Goal: Communication & Community: Answer question/provide support

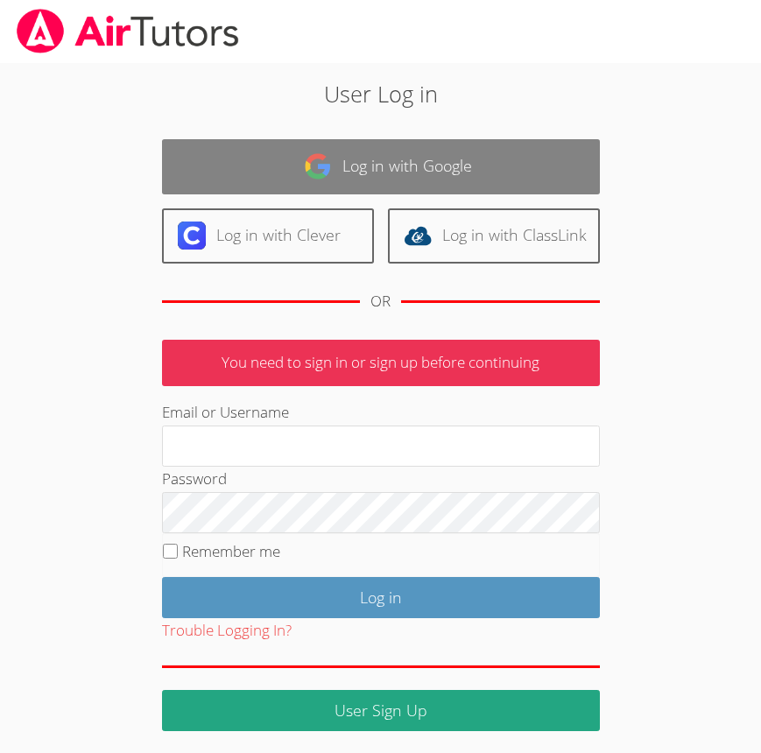
click at [363, 153] on link "Log in with Google" at bounding box center [381, 166] width 438 height 55
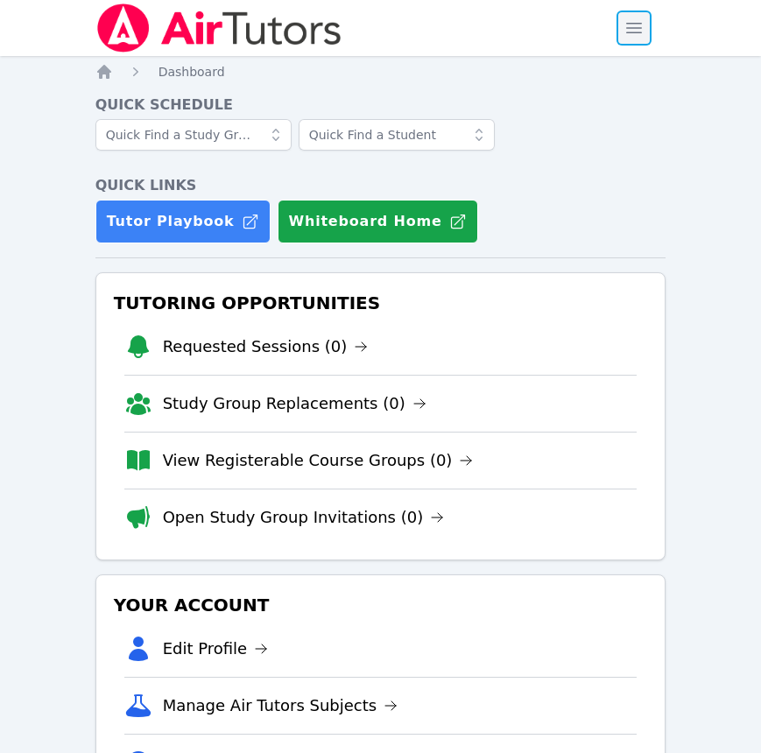
click at [636, 24] on span "button" at bounding box center [634, 28] width 39 height 39
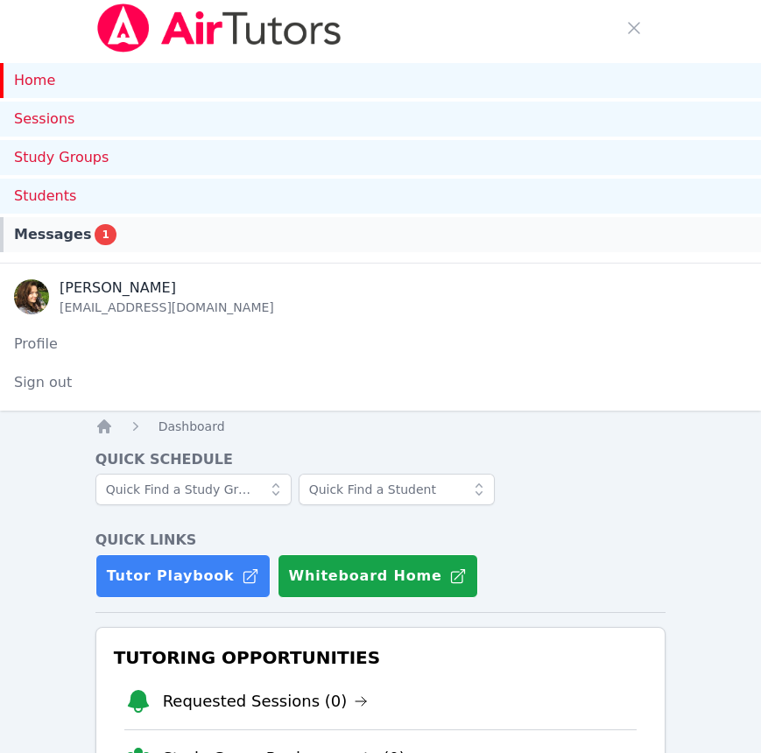
click at [193, 236] on div "Messages 1" at bounding box center [380, 234] width 733 height 21
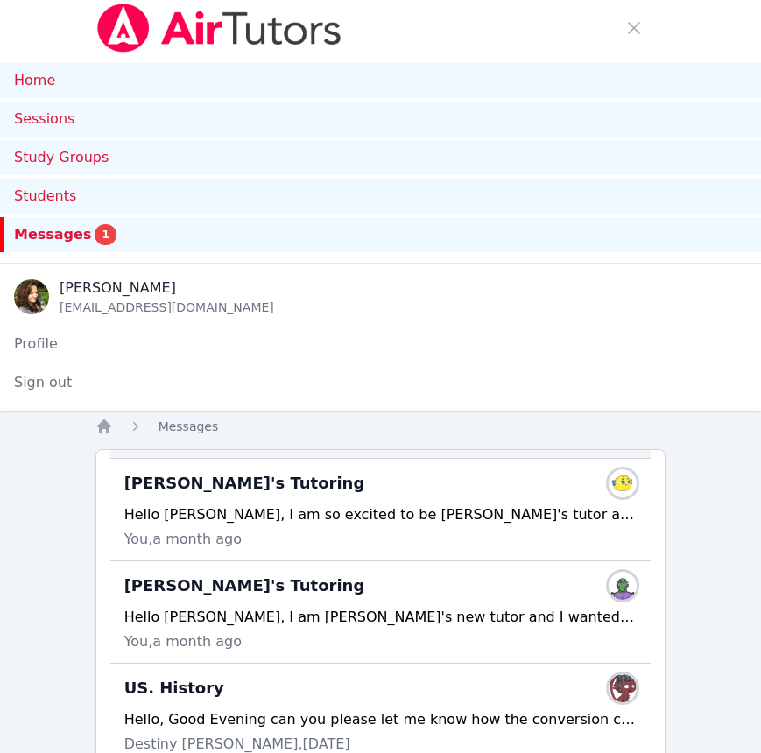
scroll to position [110, 0]
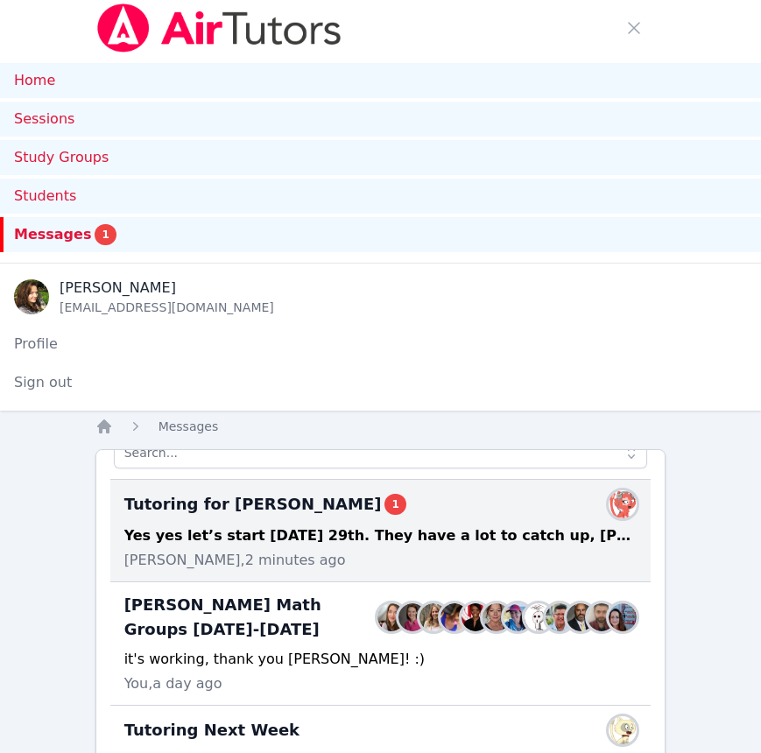
click at [327, 538] on div "Yes yes let’s start this Monday 29th. They have a lot to catch up, Daniel has t…" at bounding box center [380, 535] width 513 height 21
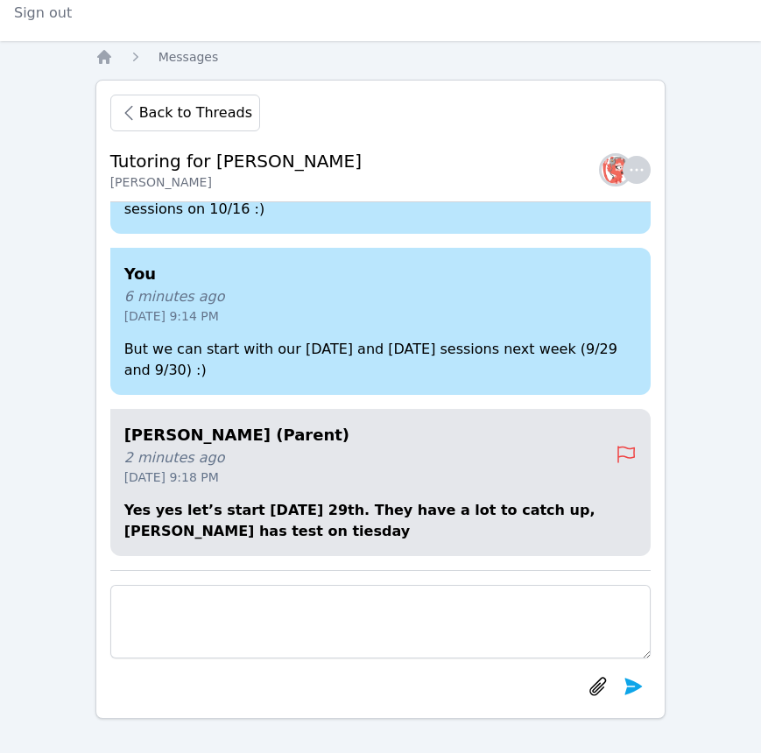
click at [465, 617] on textarea at bounding box center [380, 622] width 541 height 74
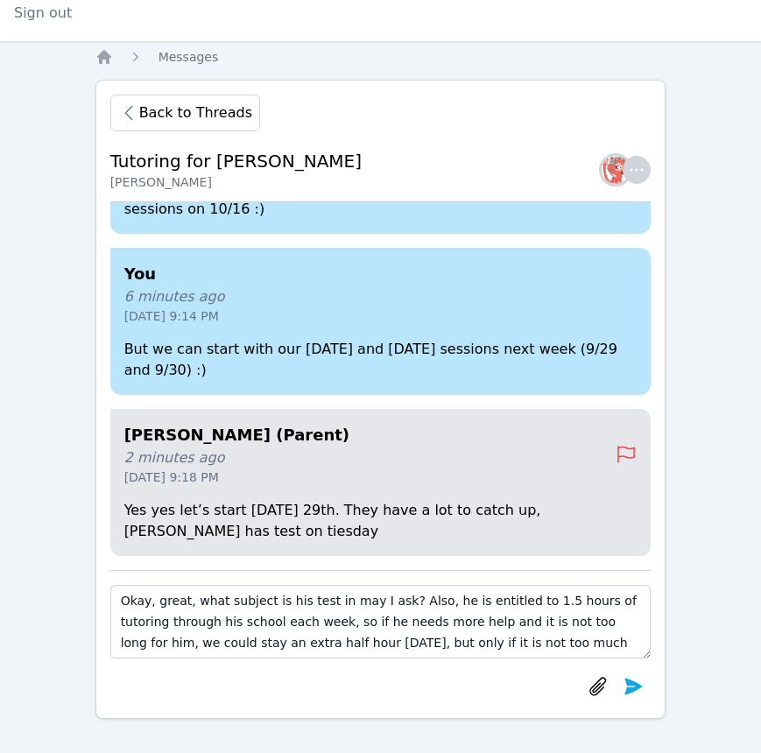
click at [561, 640] on textarea "Okay, great, what subject is his test in may I ask? Also, he is entitled to 1.5…" at bounding box center [380, 622] width 541 height 74
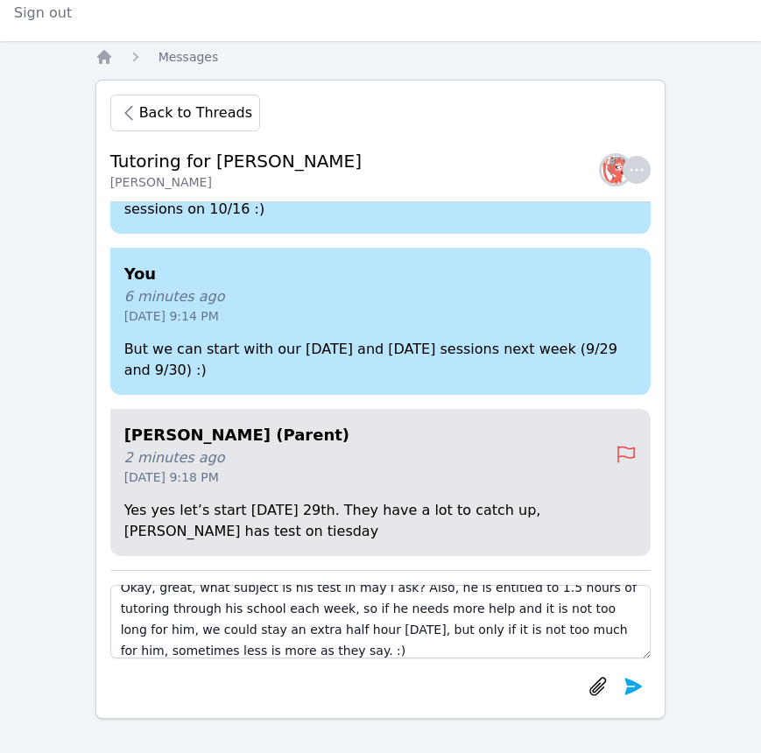
type textarea "Okay, great, what subject is his test in may I ask? Also, he is entitled to 1.5…"
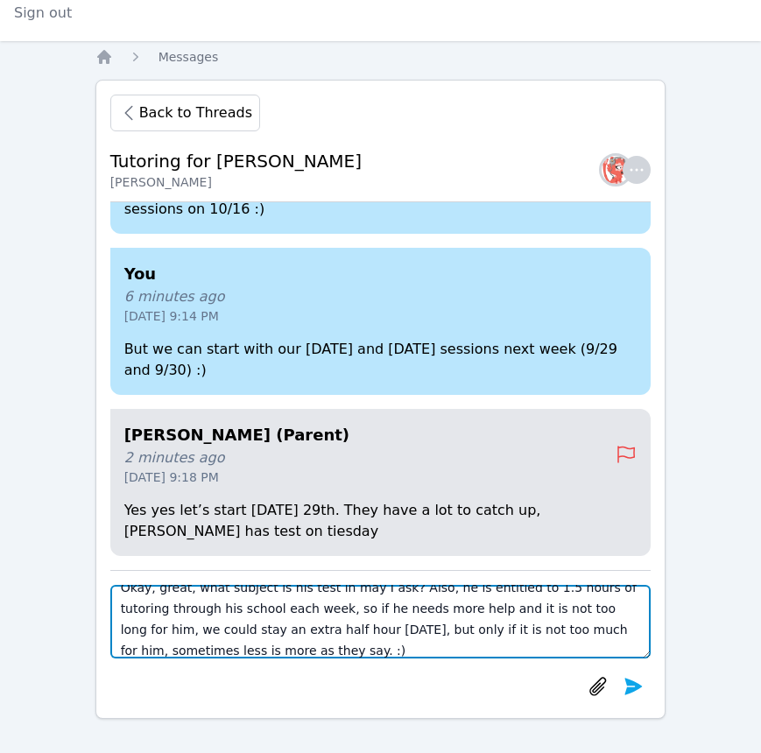
click at [255, 647] on textarea "Okay, great, what subject is his test in may I ask? Also, he is entitled to 1.5…" at bounding box center [380, 622] width 541 height 74
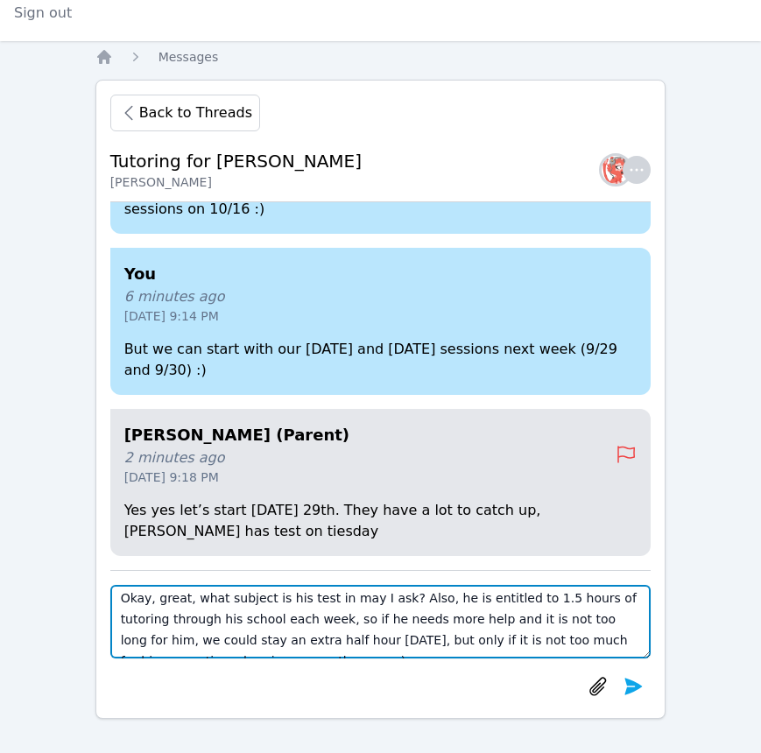
scroll to position [0, 0]
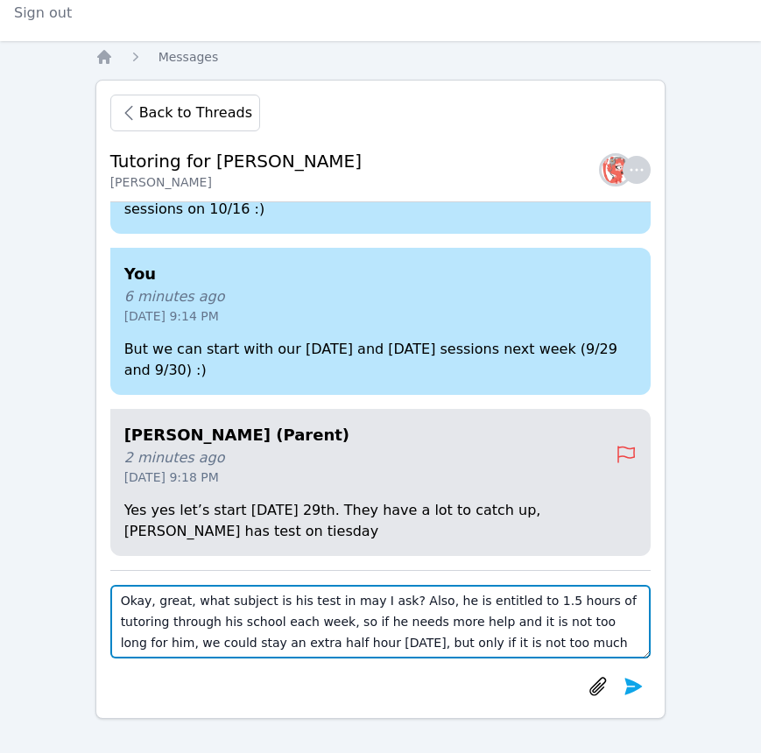
click at [334, 624] on textarea "Okay, great, what subject is his test in may I ask? Also, he is entitled to 1.5…" at bounding box center [380, 622] width 541 height 74
click at [334, 622] on textarea "Okay, great, what subject is his test in may I ask? Also, he is entitled to 1.5…" at bounding box center [380, 622] width 541 height 74
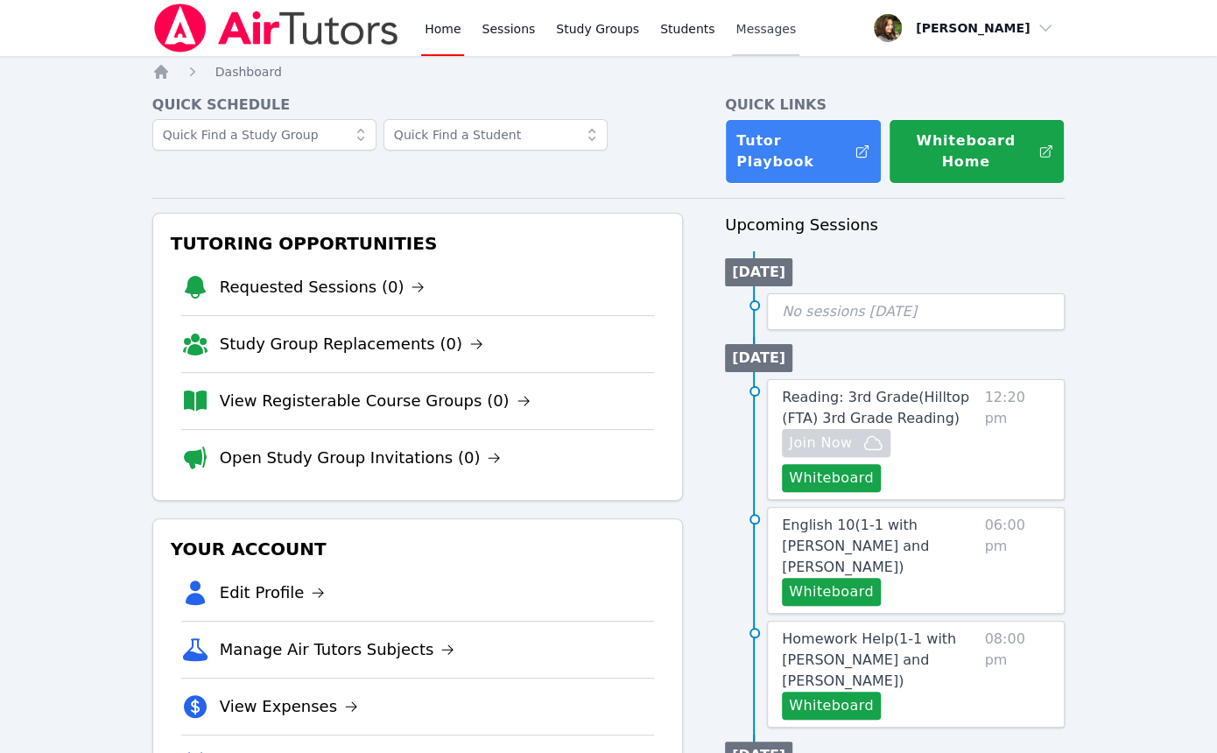
click at [735, 25] on span "Messages" at bounding box center [765, 29] width 60 height 18
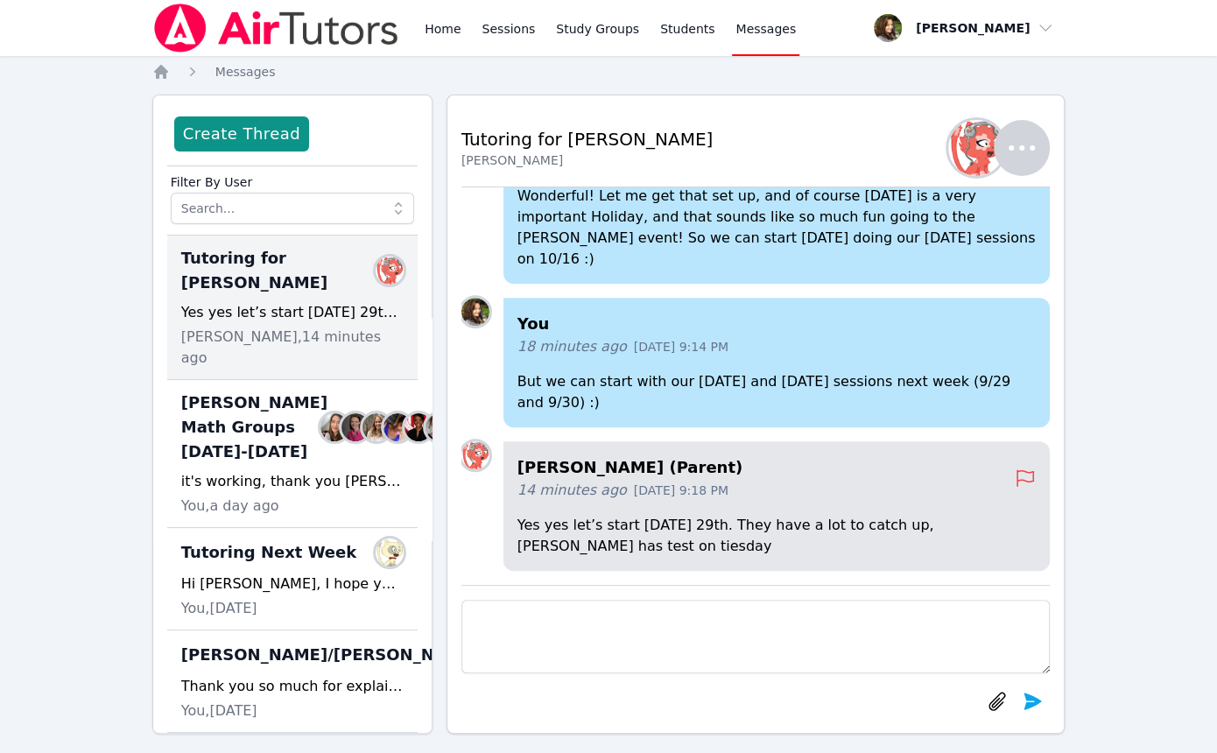
click at [631, 636] on textarea at bounding box center [755, 637] width 589 height 74
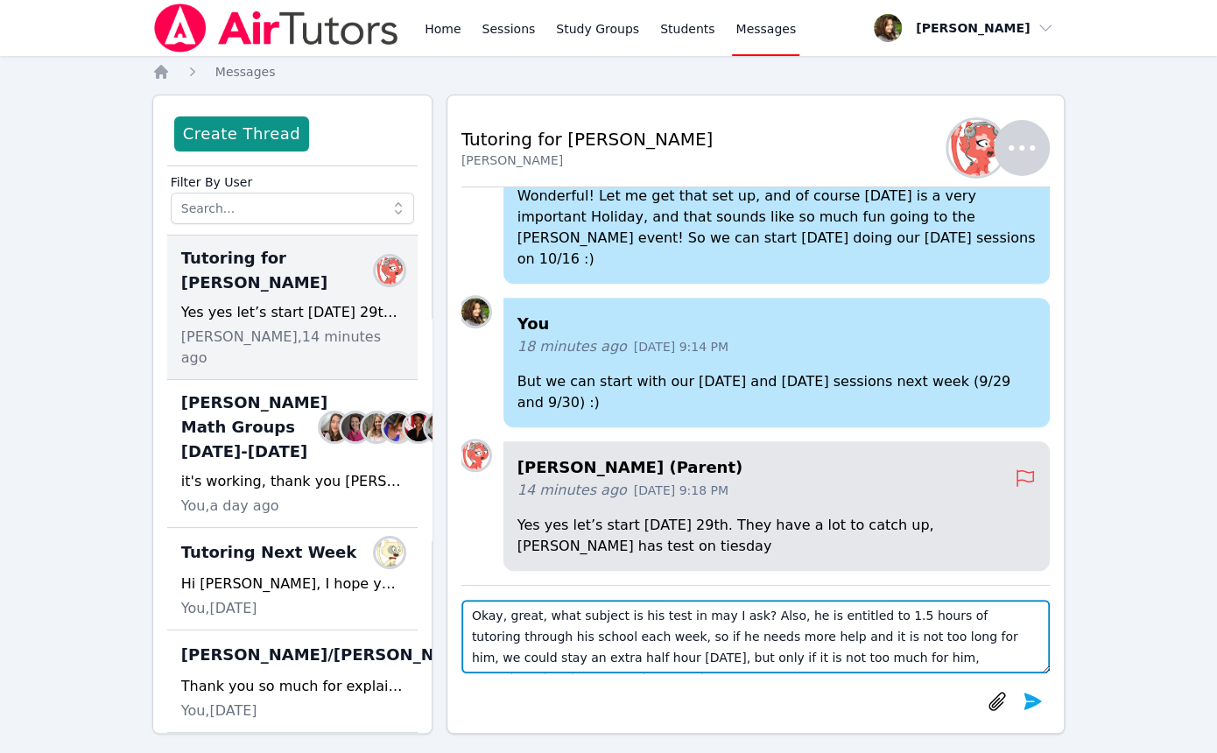
drag, startPoint x: 738, startPoint y: 615, endPoint x: 974, endPoint y: 657, distance: 239.9
click at [760, 657] on textarea "Okay, great, what subject is his test in may I ask? Also, he is entitled to 1.5…" at bounding box center [755, 637] width 589 height 74
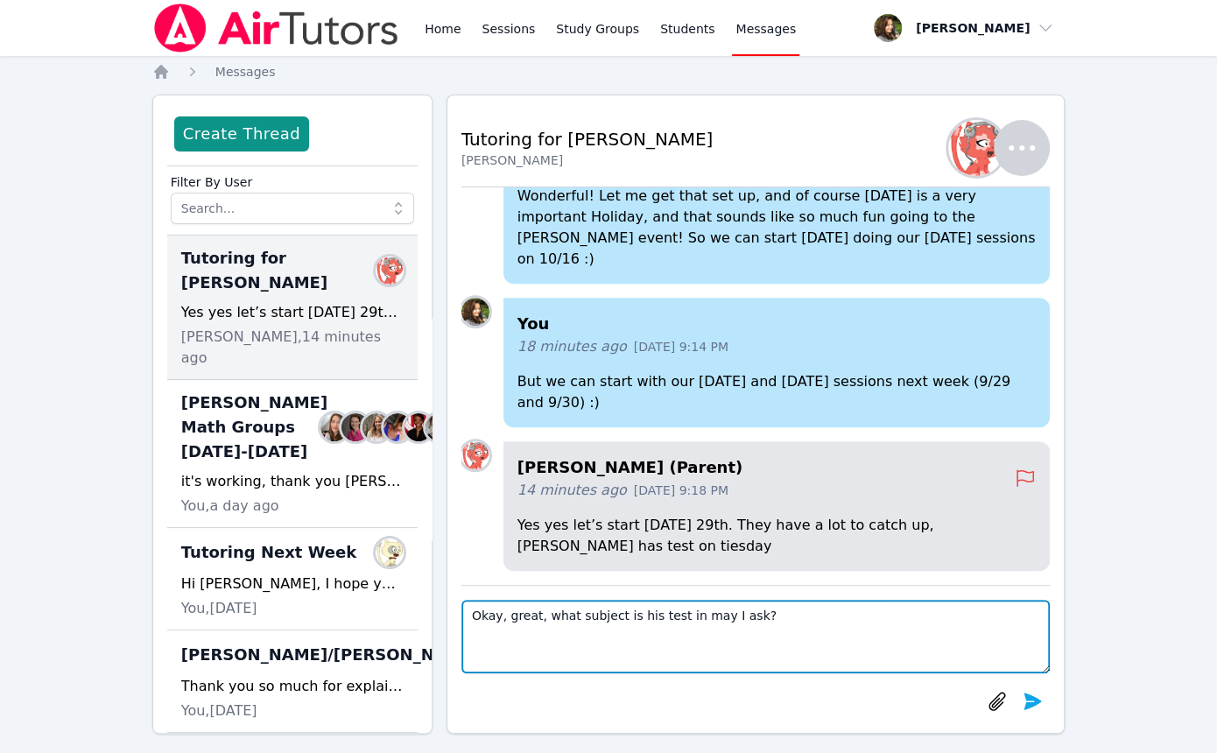
drag, startPoint x: 510, startPoint y: 619, endPoint x: 409, endPoint y: 602, distance: 102.9
click at [461, 631] on textarea "Okay, great, what subject is his test in may I ask?" at bounding box center [755, 637] width 589 height 74
type textarea "Great, what subject is his test in may I ask?"
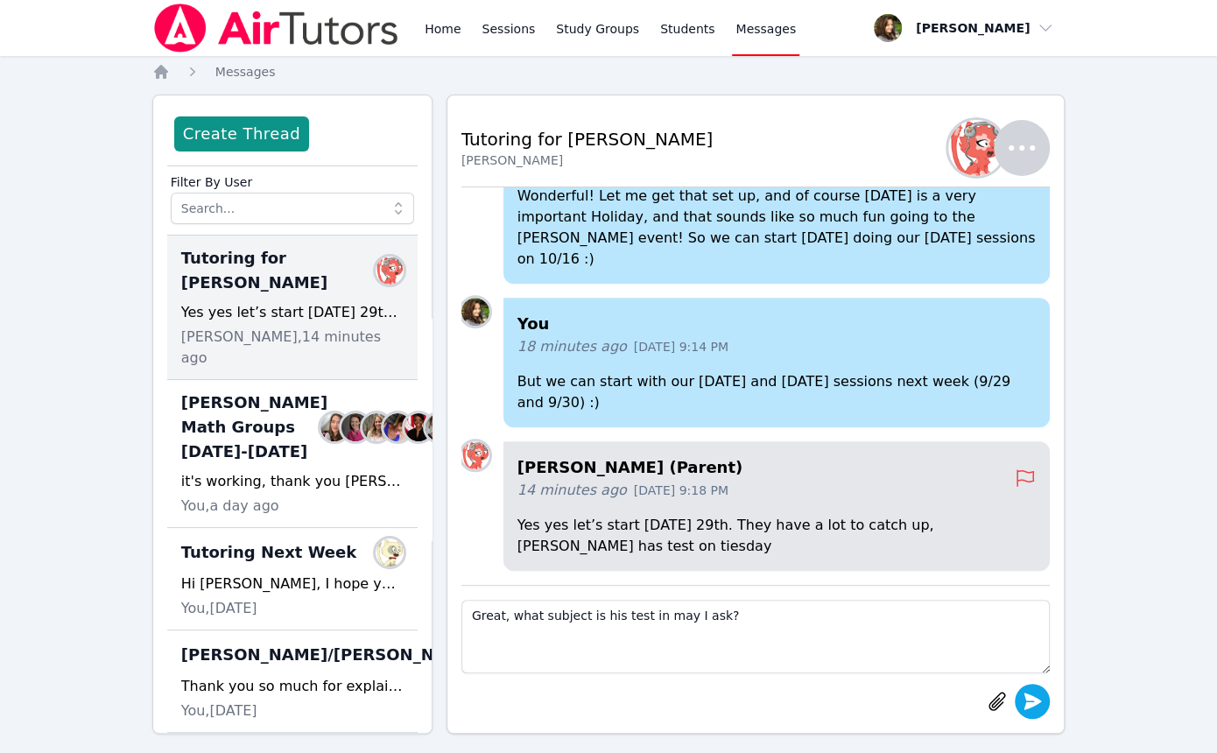
click at [760, 704] on icon "submit" at bounding box center [1033, 700] width 18 height 17
